Goal: Information Seeking & Learning: Find specific fact

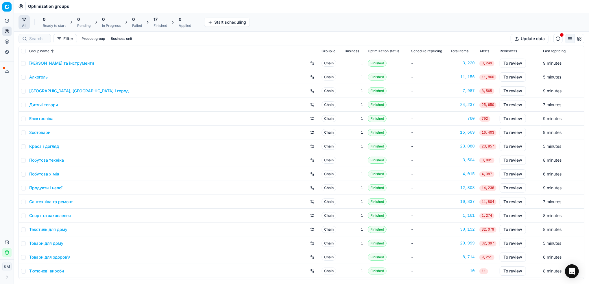
click at [45, 147] on link "Краса і догляд" at bounding box center [44, 147] width 30 height 6
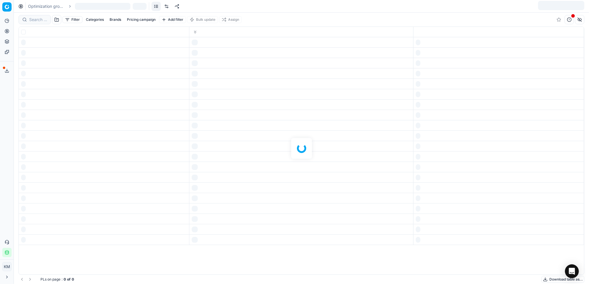
click at [45, 147] on div at bounding box center [301, 149] width 575 height 272
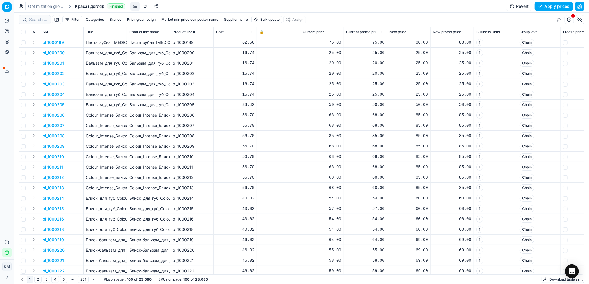
click at [241, 18] on button "Supplier name" at bounding box center [236, 19] width 28 height 7
type input "кімберлі"
click at [262, 86] on button "Apply" at bounding box center [263, 88] width 14 height 7
click at [557, 282] on button "Download table as..." at bounding box center [562, 279] width 43 height 7
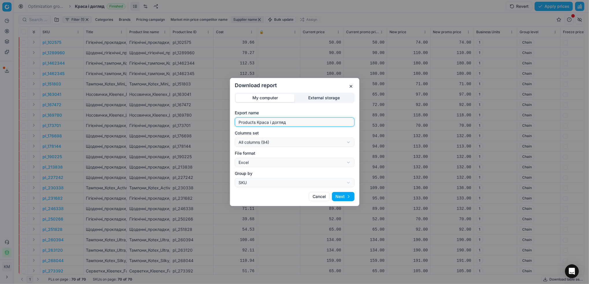
drag, startPoint x: 311, startPoint y: 124, endPoint x: 201, endPoint y: 107, distance: 111.5
click at [201, 107] on div "Download report My computer External storage Export name Products Краса і догля…" at bounding box center [294, 142] width 589 height 284
type input "кку"
click at [346, 198] on button "Next" at bounding box center [343, 196] width 23 height 9
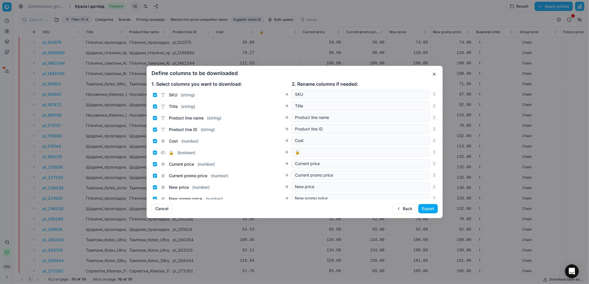
click at [426, 208] on button "Export" at bounding box center [427, 208] width 19 height 9
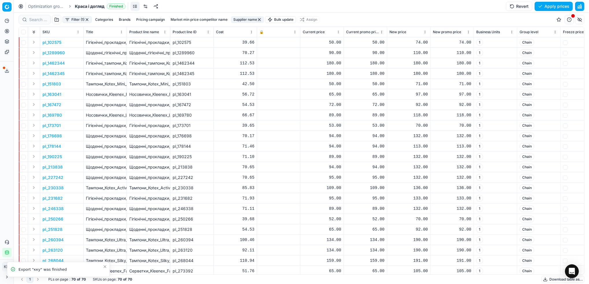
click at [4, 69] on span at bounding box center [4, 68] width 2 height 2
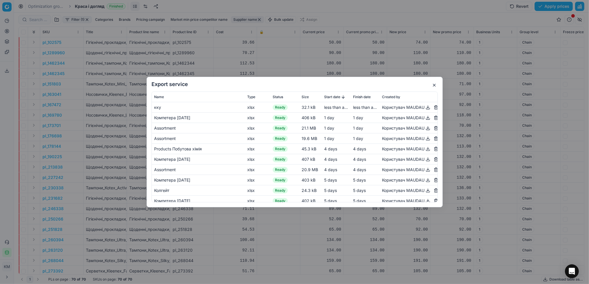
click at [424, 110] on button "button" at bounding box center [427, 107] width 7 height 7
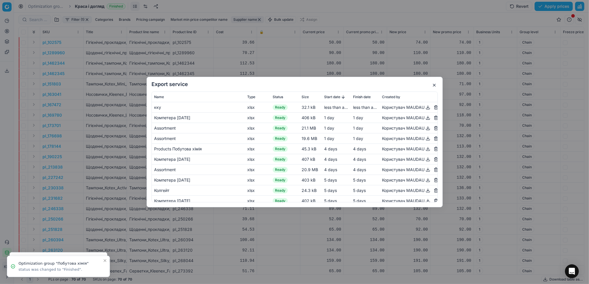
click at [187, 49] on div "Export service Name Type Status Size Start date Finish date Created by кку xlsx…" at bounding box center [294, 142] width 589 height 284
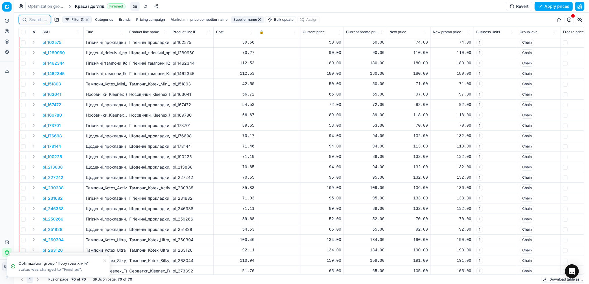
click at [35, 20] on input at bounding box center [38, 20] width 18 height 6
paste input "151803"
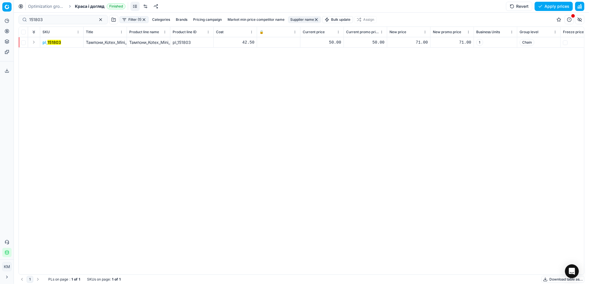
click at [52, 40] on mark "151803" at bounding box center [54, 42] width 14 height 5
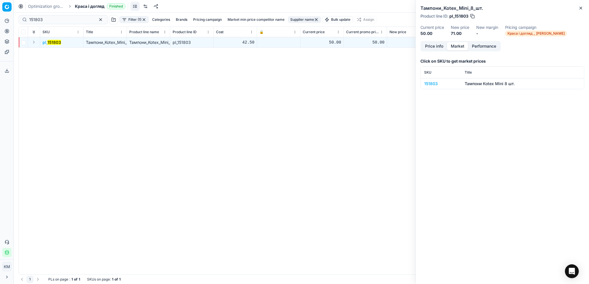
click at [465, 49] on button "Market" at bounding box center [457, 46] width 21 height 8
click at [430, 84] on div "151803" at bounding box center [441, 84] width 34 height 6
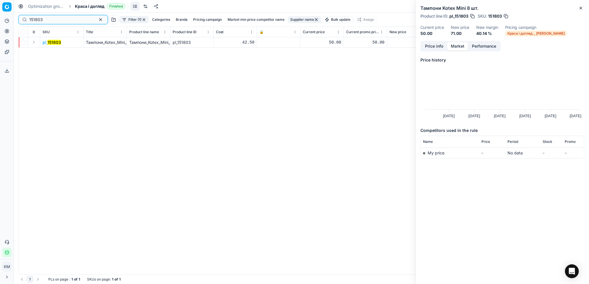
drag, startPoint x: 16, startPoint y: 18, endPoint x: 15, endPoint y: 12, distance: 6.0
click at [0, 12] on html "Pricing platform Analytics Pricing Product portfolio Templates Export service 6…" at bounding box center [294, 142] width 589 height 284
paste input "73701"
type input "173701"
click at [50, 44] on mark "173701" at bounding box center [53, 42] width 13 height 5
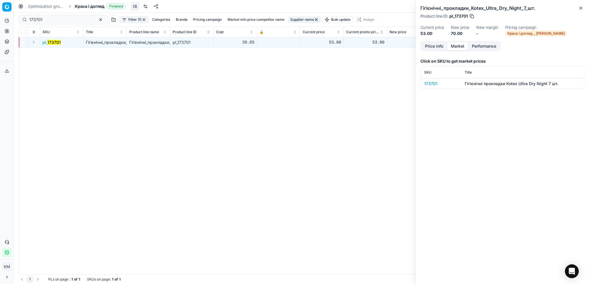
click at [434, 85] on div "173701" at bounding box center [441, 84] width 34 height 6
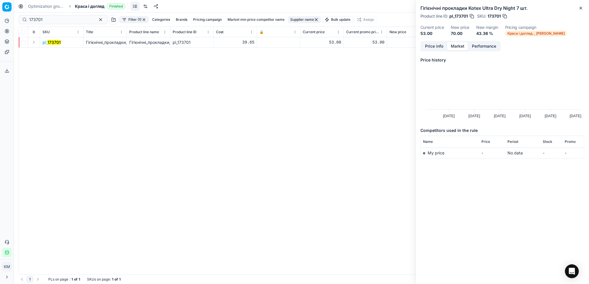
click at [437, 47] on button "Price info" at bounding box center [434, 46] width 26 height 8
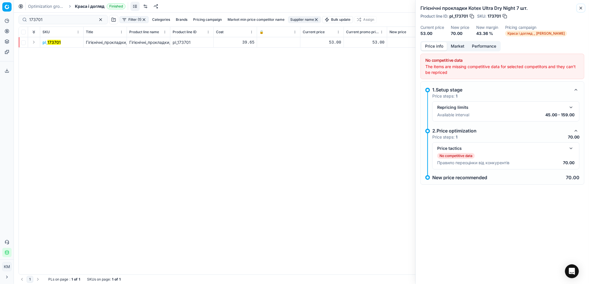
click at [578, 9] on button "Close" at bounding box center [580, 8] width 7 height 7
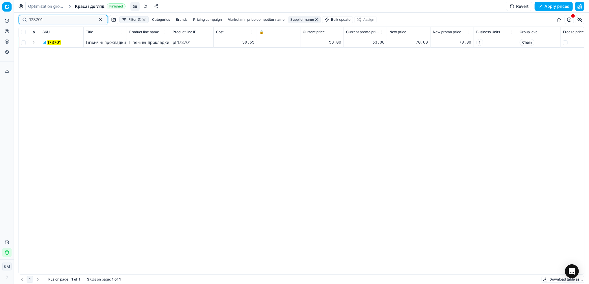
click at [97, 20] on button "button" at bounding box center [100, 19] width 7 height 7
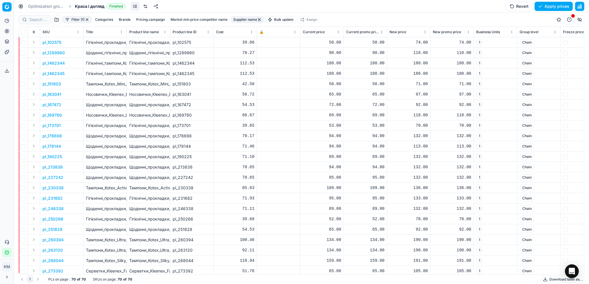
click at [243, 20] on button "Supplier name" at bounding box center [247, 19] width 33 height 7
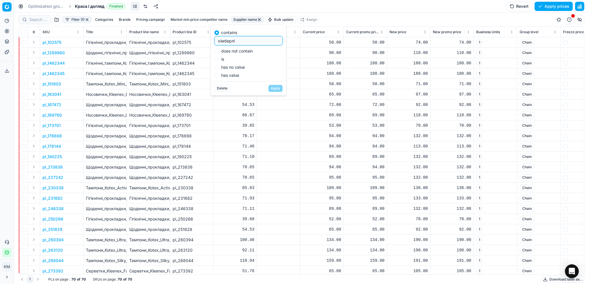
click at [178, 64] on div "pl_1462344" at bounding box center [192, 63] width 38 height 6
